Goal: Navigation & Orientation: Find specific page/section

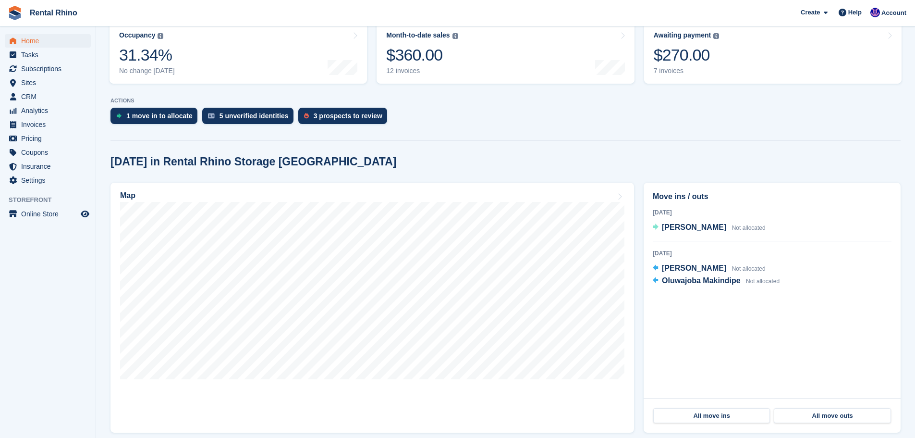
scroll to position [144, 0]
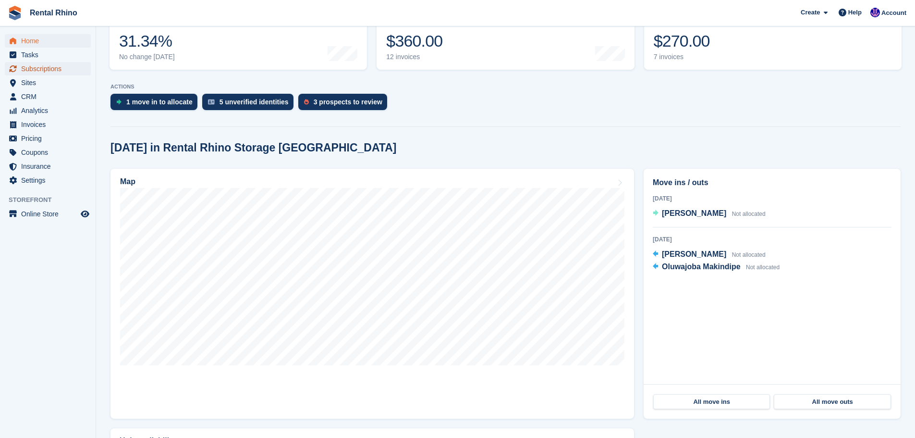
click at [37, 73] on span "Subscriptions" at bounding box center [50, 68] width 58 height 13
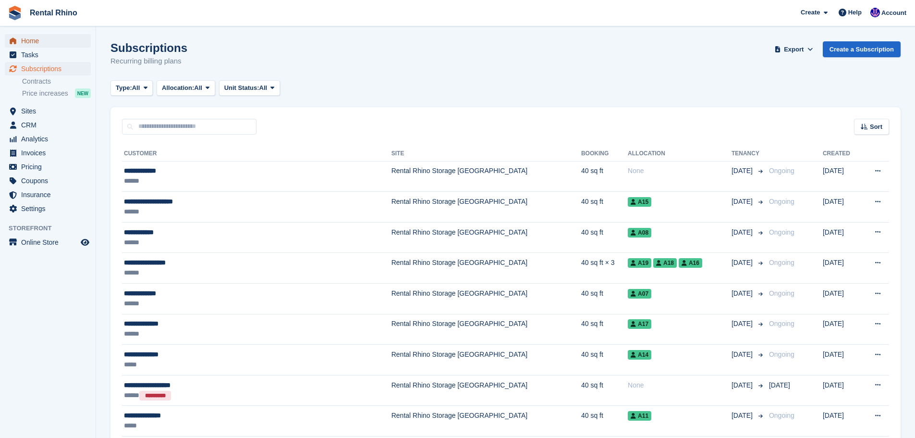
click at [36, 42] on span "Home" at bounding box center [50, 40] width 58 height 13
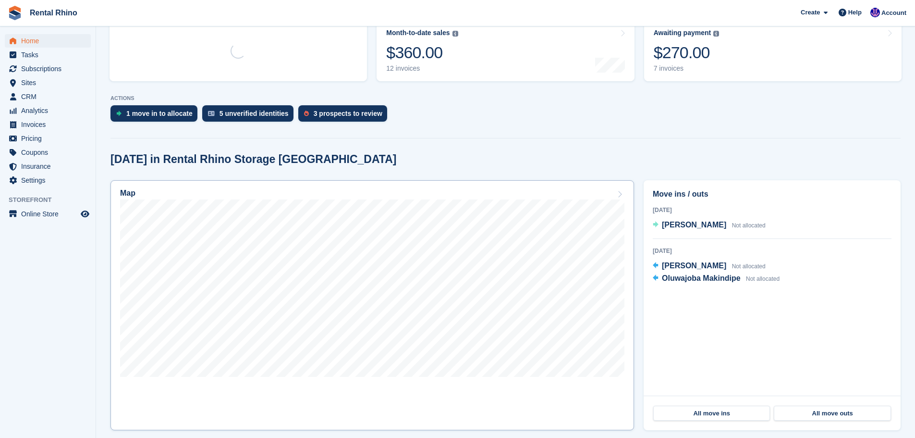
scroll to position [144, 0]
